Goal: Information Seeking & Learning: Learn about a topic

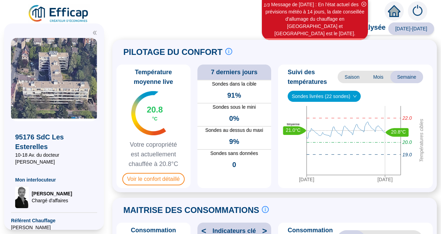
click at [375, 78] on span "Mois" at bounding box center [378, 77] width 24 height 12
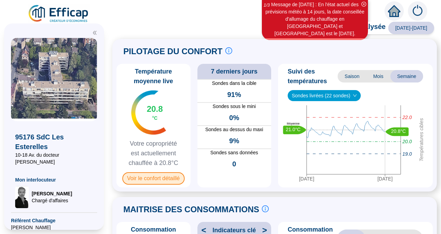
click at [162, 177] on span "Voir le confort détaillé" at bounding box center [153, 178] width 62 height 12
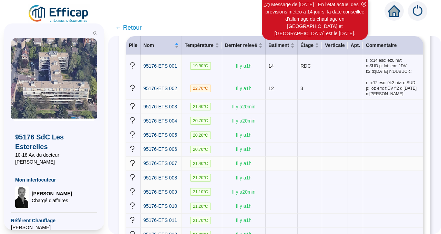
scroll to position [37, 0]
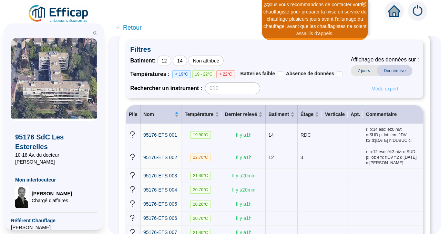
click at [383, 91] on span "Mode expert" at bounding box center [384, 88] width 27 height 7
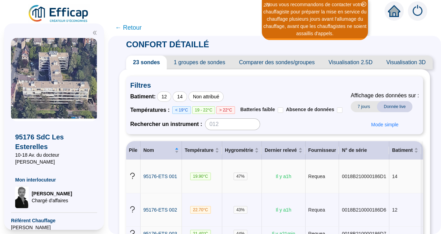
scroll to position [0, 0]
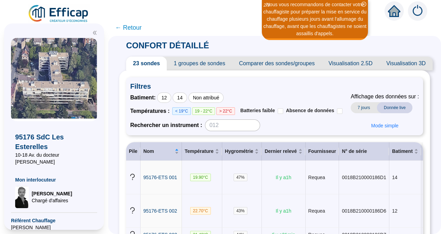
click at [220, 64] on span "1 groupes de sondes" at bounding box center [199, 64] width 65 height 14
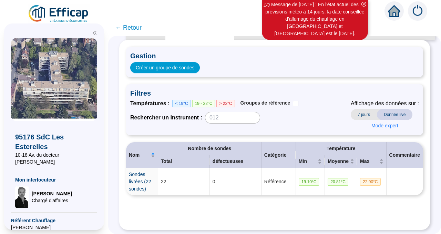
scroll to position [8, 0]
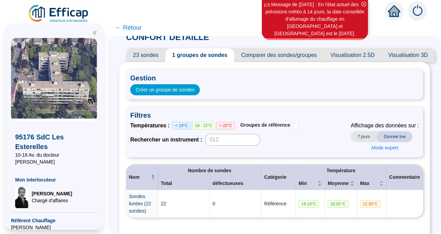
click at [272, 55] on span "Comparer des sondes/groupes" at bounding box center [279, 55] width 90 height 14
click at [272, 55] on div "CONFORT DÉTAILLÉ 23 sondes 1 groupes de sondes Comparer des sondes/groupes Visu…" at bounding box center [274, 142] width 311 height 228
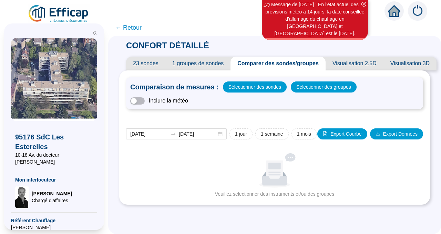
click at [343, 60] on span "Visualisation 2.5D" at bounding box center [355, 64] width 58 height 14
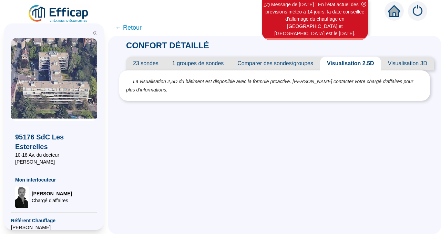
click at [402, 64] on span "Visualisation 3D" at bounding box center [407, 64] width 53 height 14
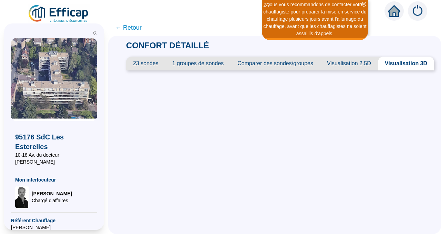
click at [144, 64] on span "23 sondes" at bounding box center [145, 64] width 39 height 14
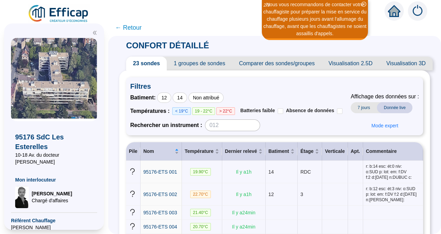
click at [134, 27] on span "← Retour" at bounding box center [128, 28] width 27 height 10
